Goal: Information Seeking & Learning: Learn about a topic

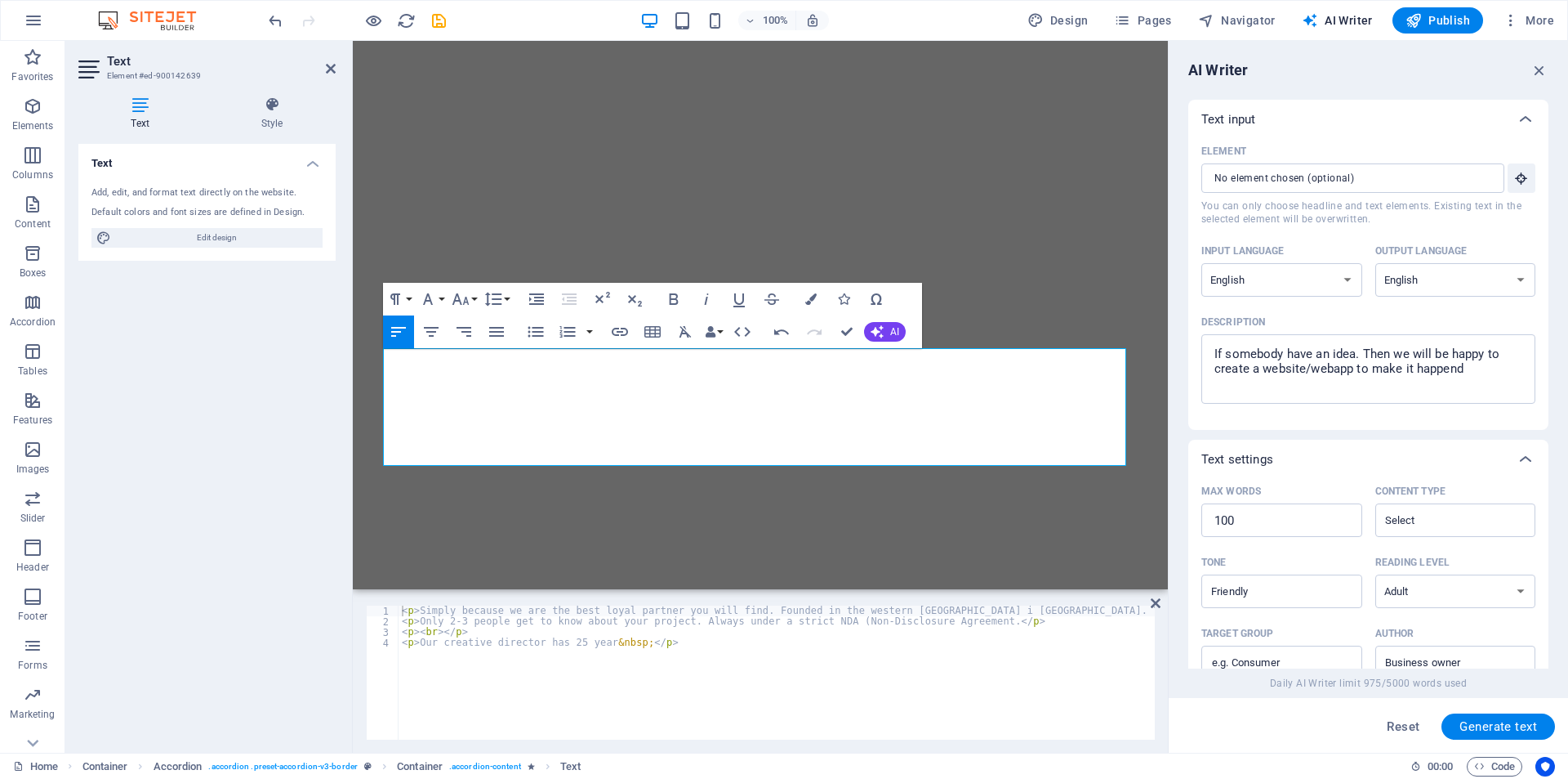
select select "English"
select select "Adult"
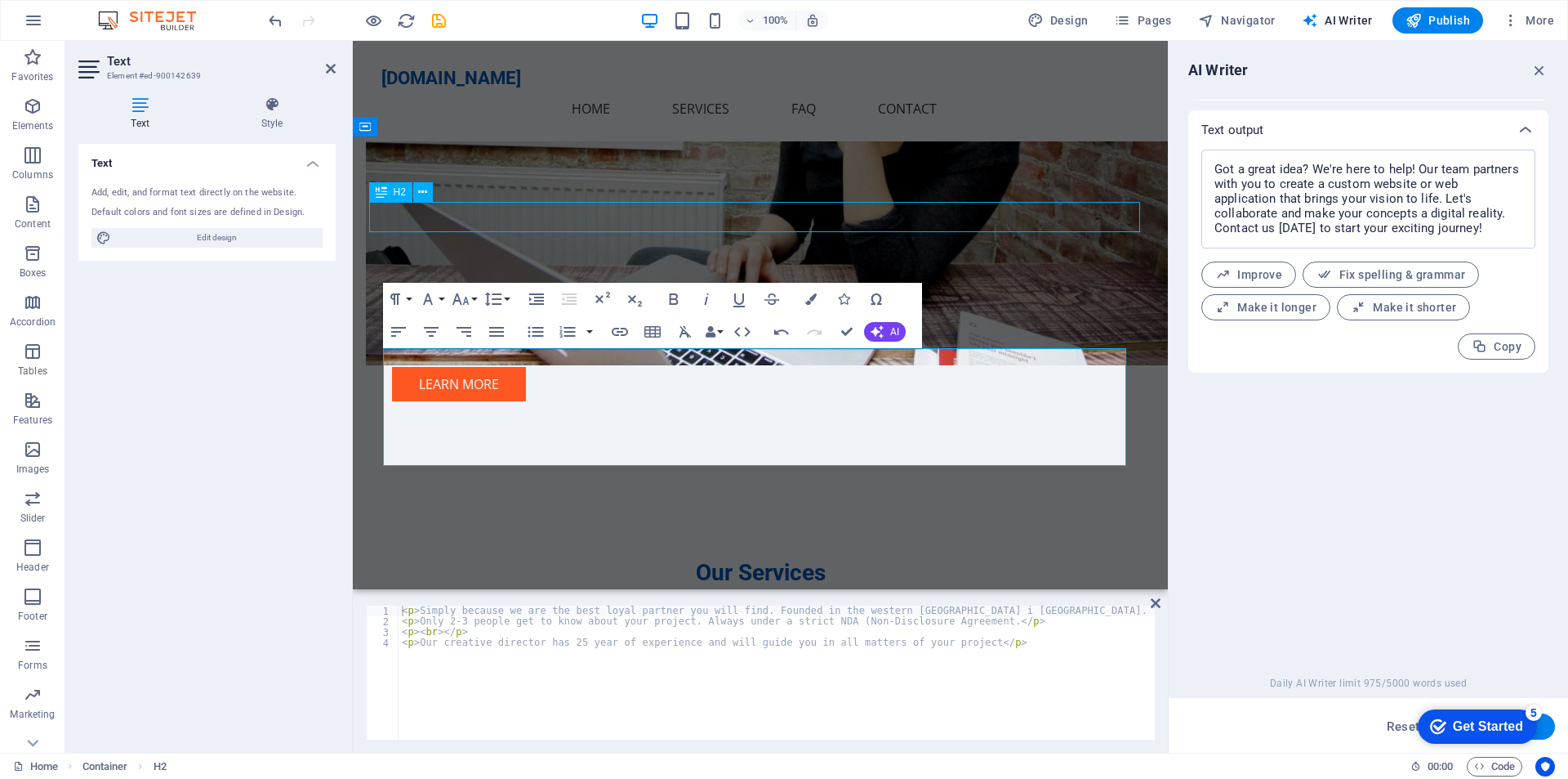
scroll to position [1553, 0]
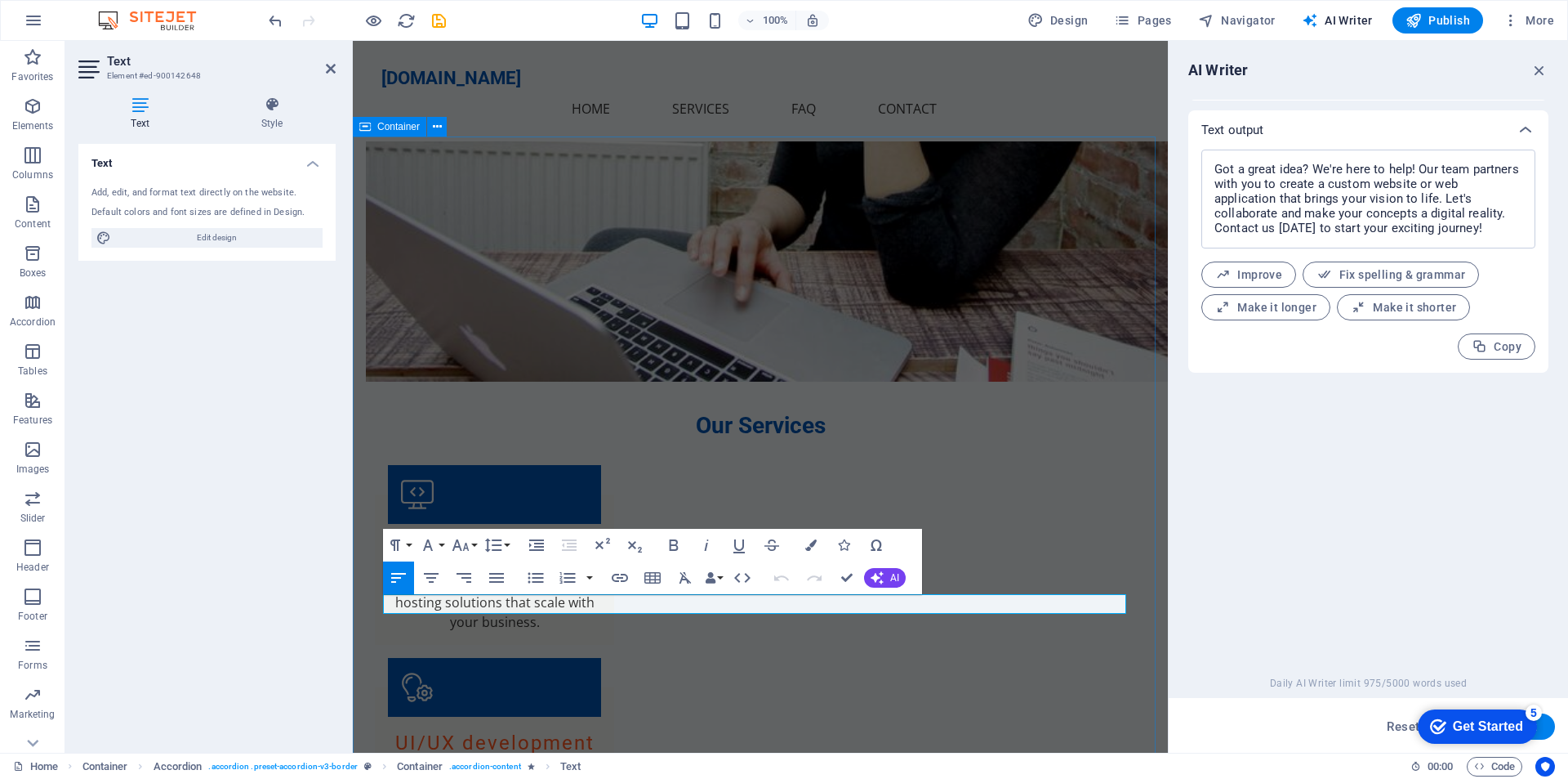
drag, startPoint x: 910, startPoint y: 604, endPoint x: 363, endPoint y: 605, distance: 547.0
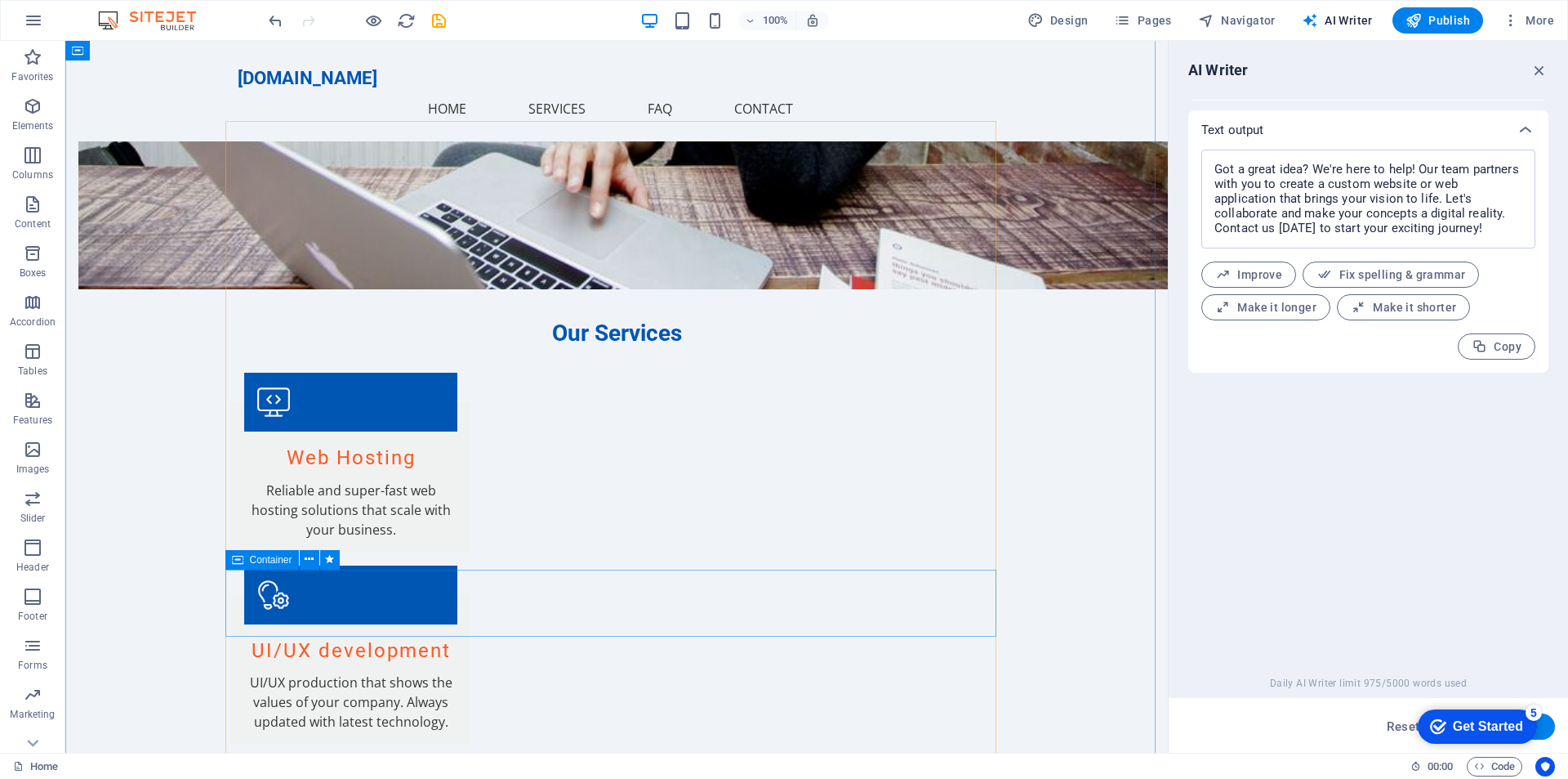
scroll to position [1716, 0]
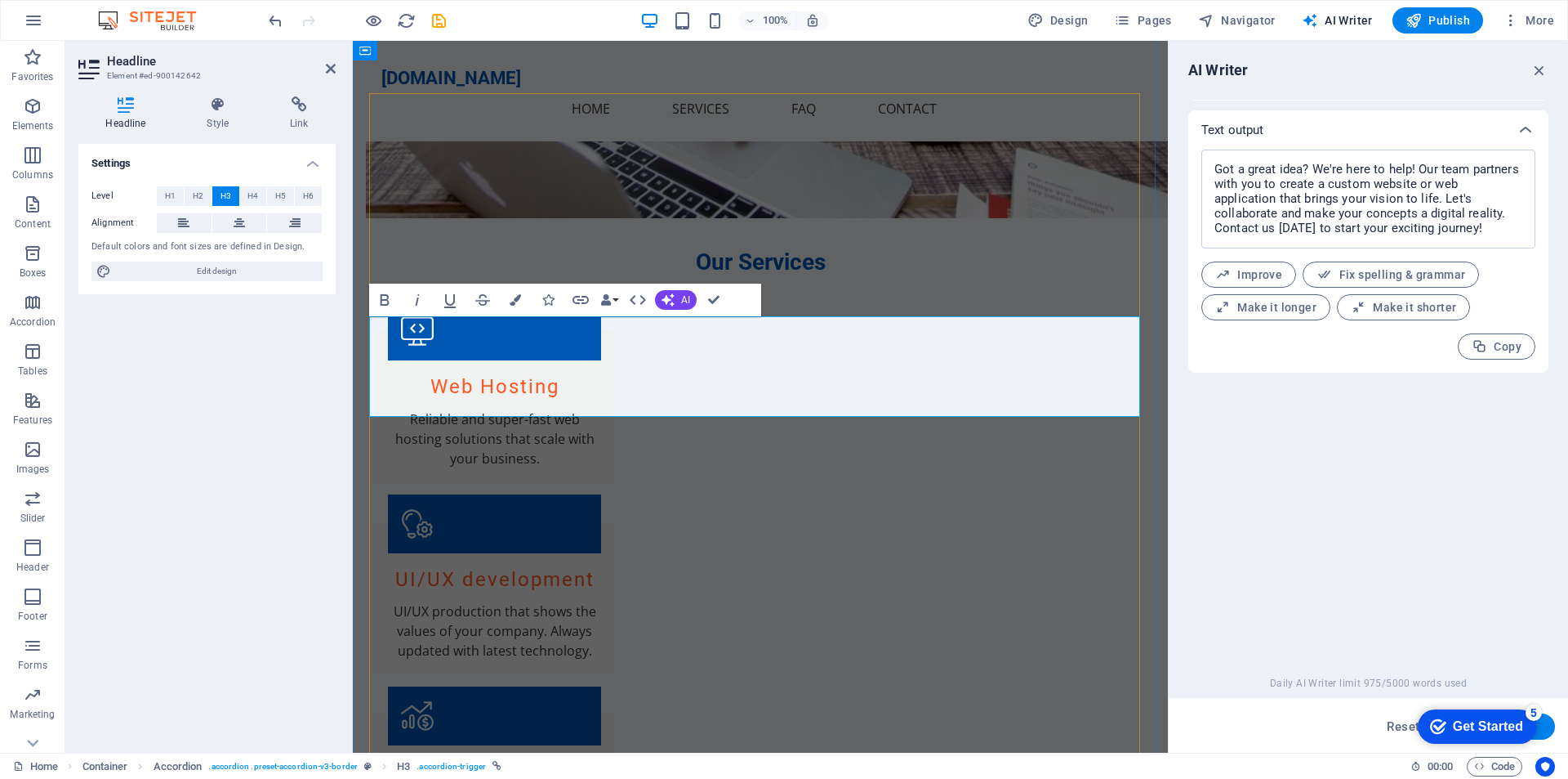
drag, startPoint x: 801, startPoint y: 353, endPoint x: 906, endPoint y: 398, distance: 114.2
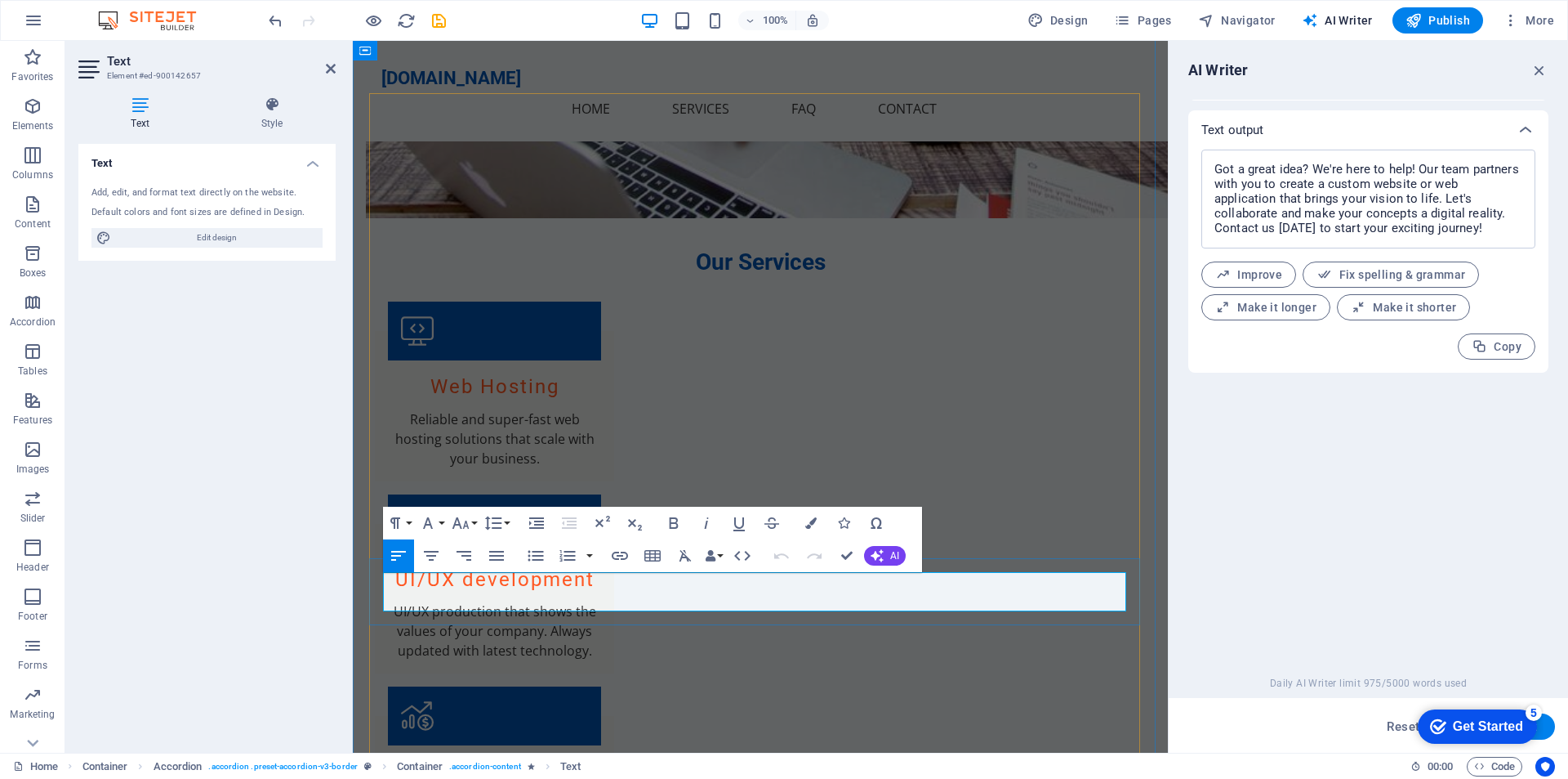
drag, startPoint x: 496, startPoint y: 607, endPoint x: 383, endPoint y: 588, distance: 114.6
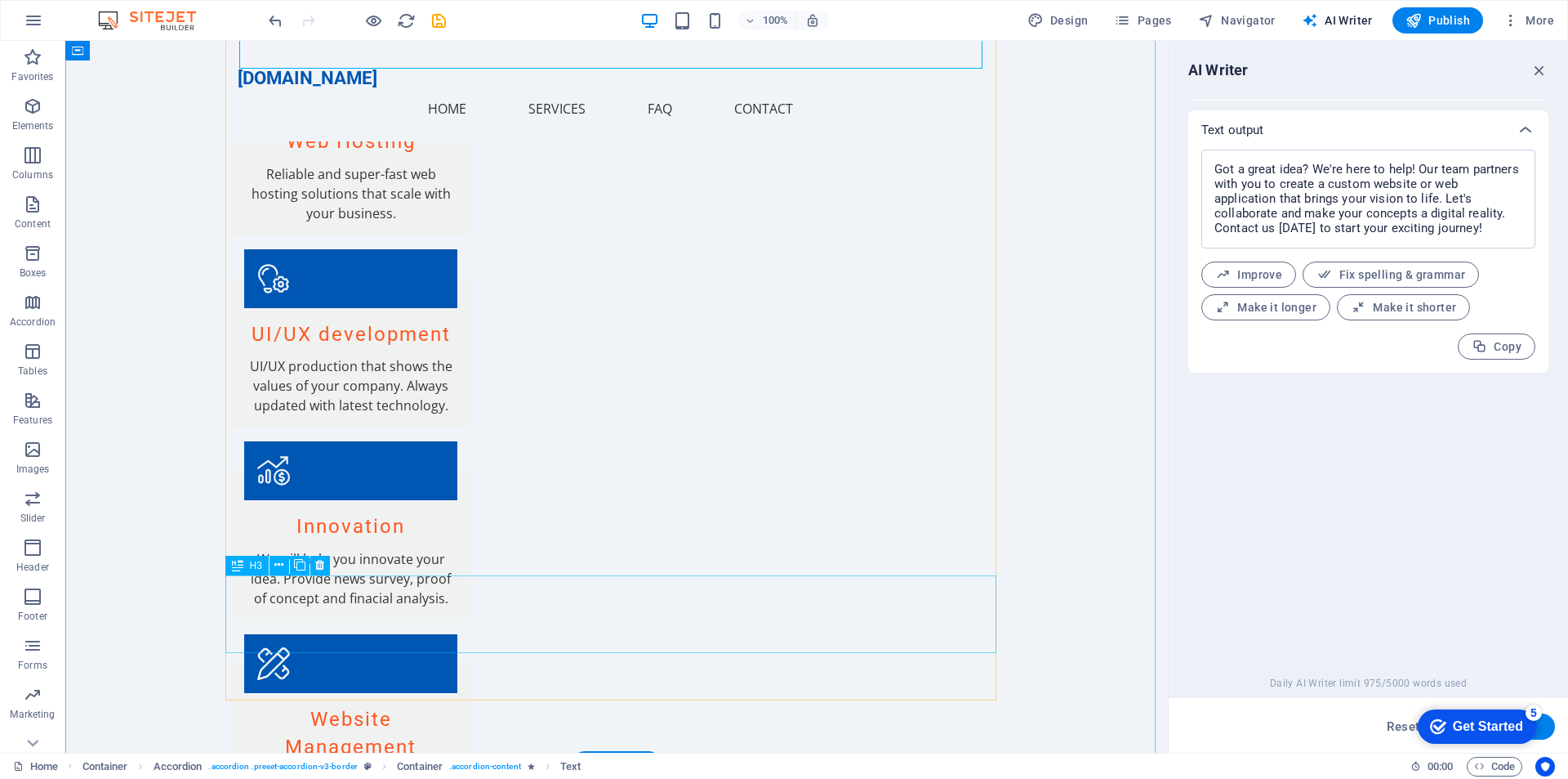
scroll to position [2124, 0]
